Goal: Check status: Check status

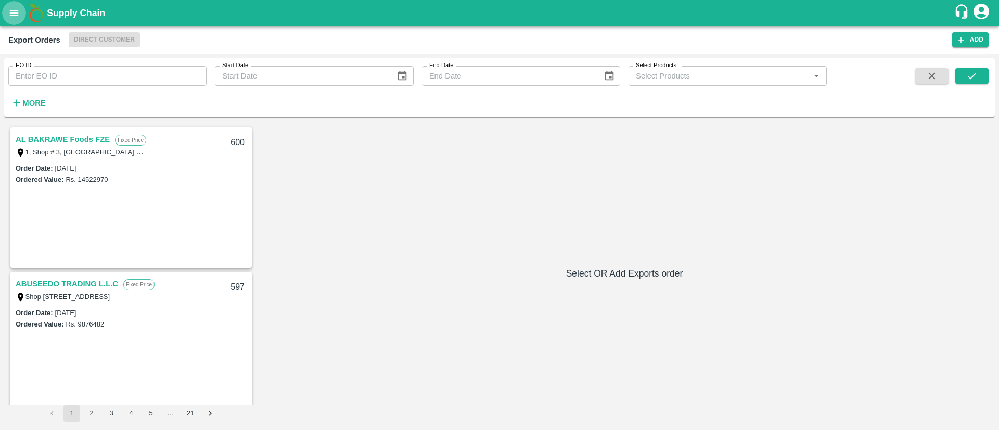
click at [18, 15] on icon "open drawer" at bounding box center [13, 12] width 11 height 11
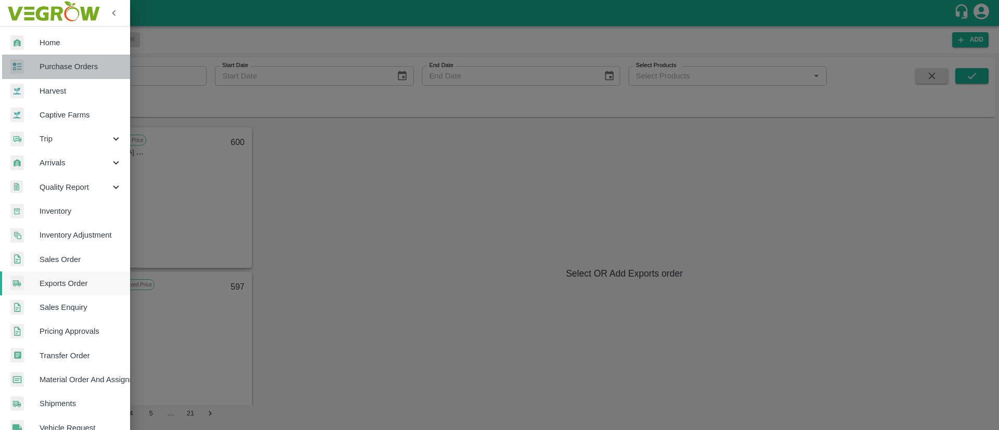
click at [75, 68] on span "Purchase Orders" at bounding box center [81, 66] width 82 height 11
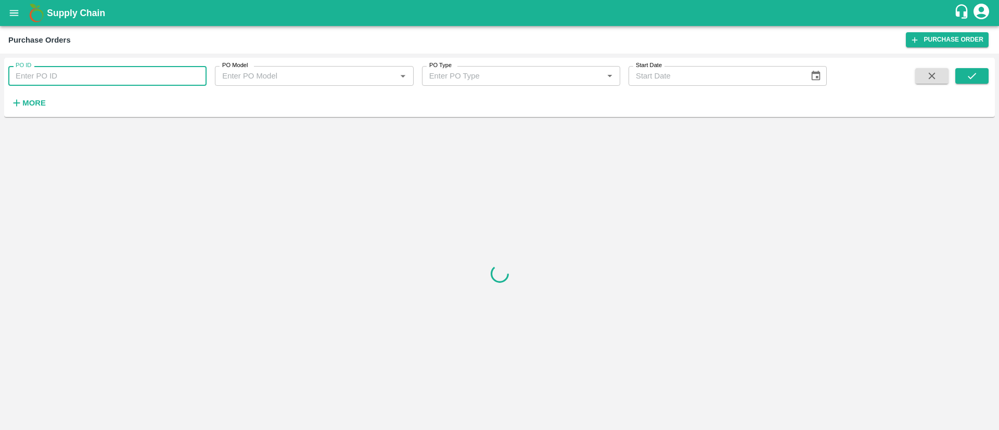
click at [85, 74] on input "PO ID" at bounding box center [107, 76] width 198 height 20
paste input "174591"
click at [964, 76] on button "submit" at bounding box center [972, 76] width 33 height 16
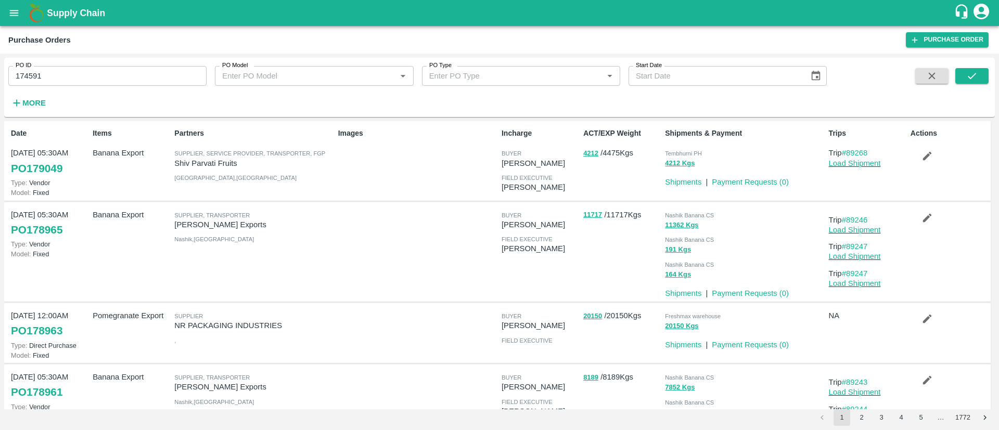
click at [116, 77] on input "174591" at bounding box center [107, 76] width 198 height 20
type input "174591"
click at [970, 71] on icon "submit" at bounding box center [971, 75] width 11 height 11
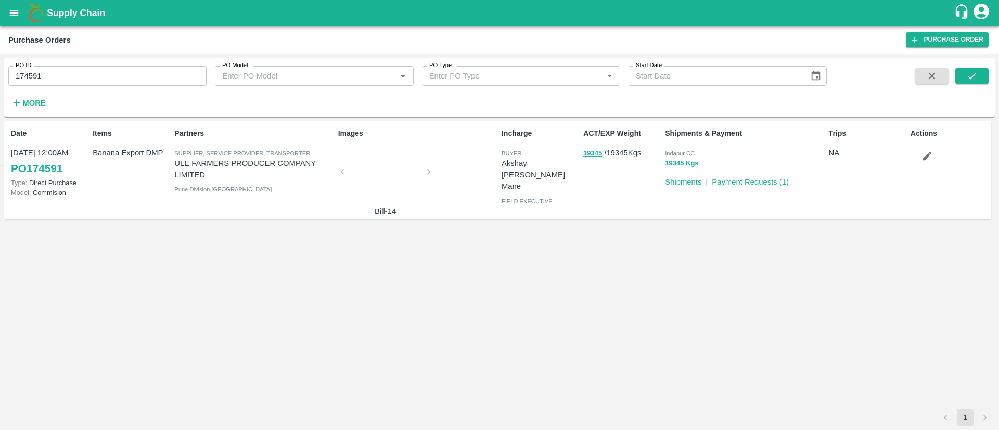
click at [782, 158] on div "19345 Kgs" at bounding box center [744, 164] width 159 height 12
click at [26, 171] on link "PO 174591" at bounding box center [37, 168] width 52 height 19
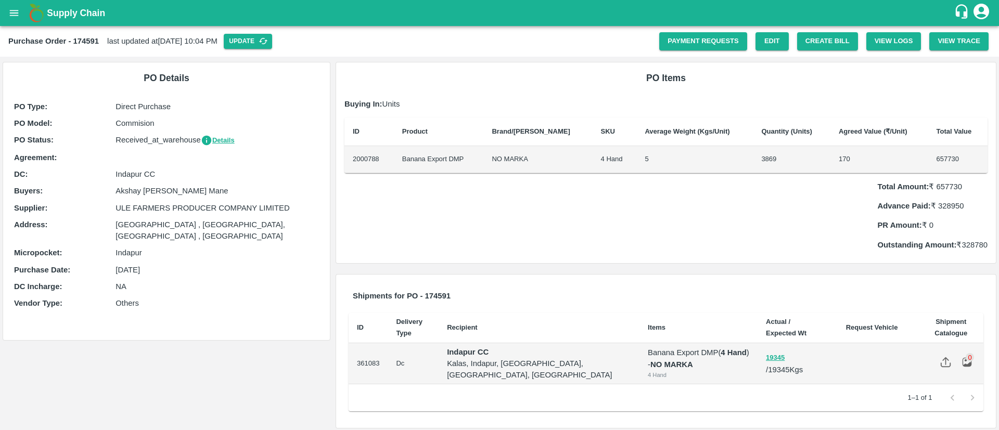
scroll to position [4, 0]
